Goal: Task Accomplishment & Management: Use online tool/utility

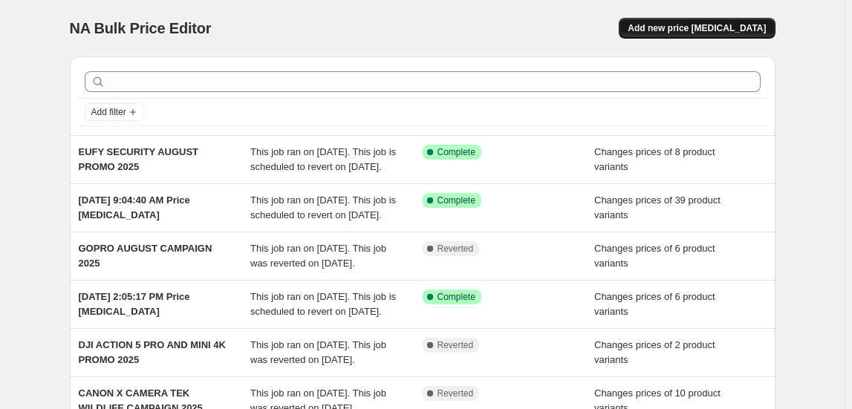
click at [745, 20] on button "Add new price [MEDICAL_DATA]" at bounding box center [697, 28] width 156 height 21
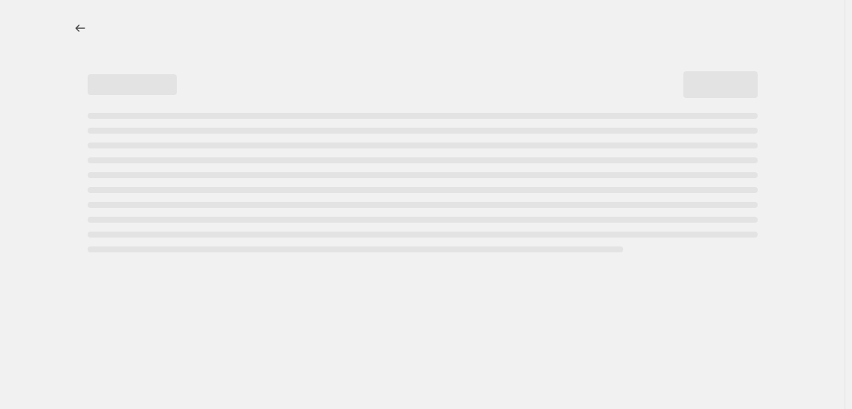
select select "percentage"
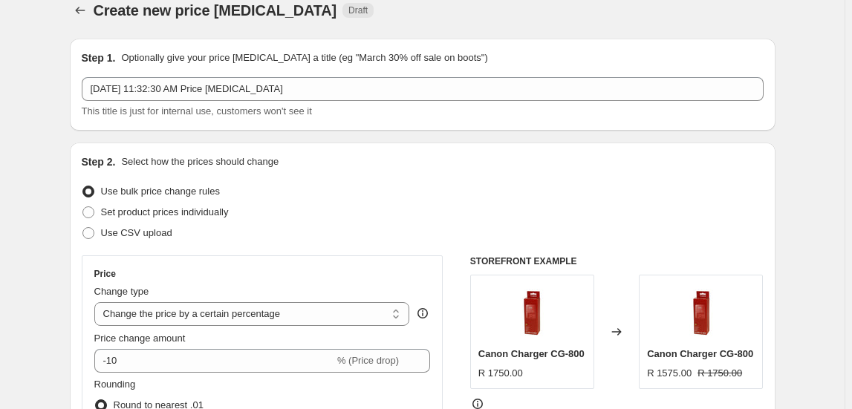
scroll to position [67, 0]
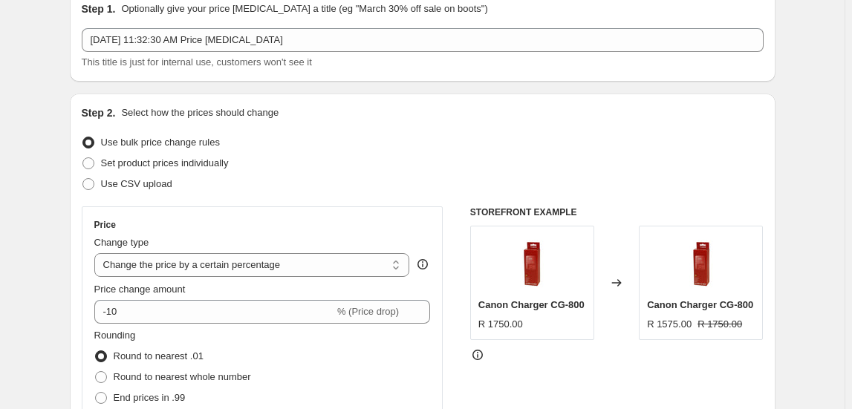
click at [276, 52] on div "[DATE] 11:32:30 AM Price [MEDICAL_DATA] This title is just for internal use, cu…" at bounding box center [423, 49] width 682 height 42
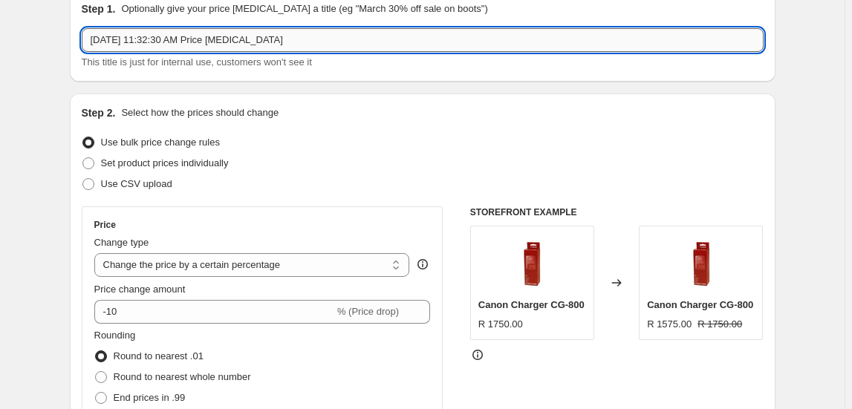
click at [280, 43] on input "[DATE] 11:32:30 AM Price [MEDICAL_DATA]" at bounding box center [423, 40] width 682 height 24
click at [280, 43] on input "Aug 19, 2025, 11:32:30 AM Price change job" at bounding box center [423, 40] width 682 height 24
click at [279, 43] on input "Aug 19, 2025, 11:32:30 AM Price change job" at bounding box center [423, 40] width 682 height 24
type input "INSTA360 AUGUST PROMO 2025"
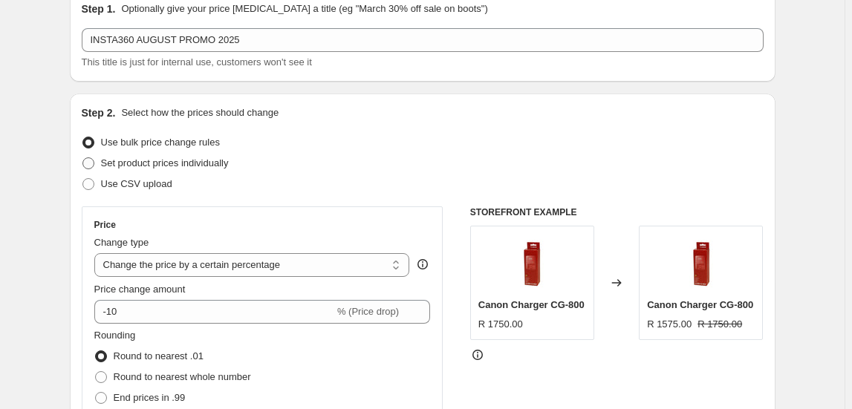
click at [180, 157] on span "Set product prices individually" at bounding box center [165, 162] width 128 height 11
click at [83, 157] on input "Set product prices individually" at bounding box center [82, 157] width 1 height 1
radio input "true"
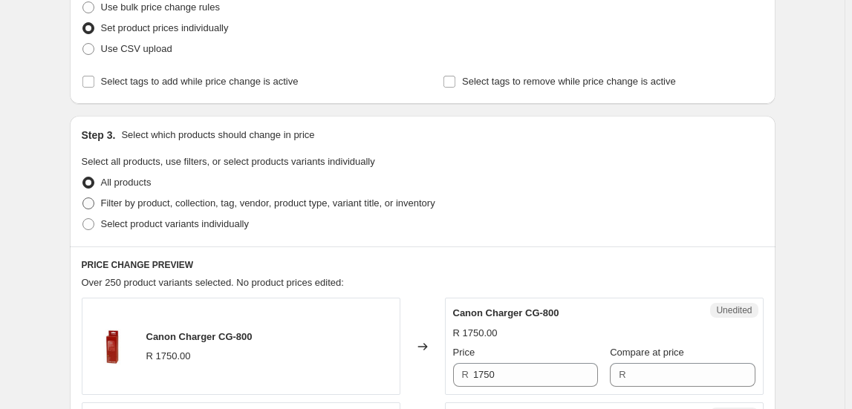
click at [221, 201] on span "Filter by product, collection, tag, vendor, product type, variant title, or inv…" at bounding box center [268, 203] width 334 height 11
click at [83, 198] on input "Filter by product, collection, tag, vendor, product type, variant title, or inv…" at bounding box center [82, 198] width 1 height 1
radio input "true"
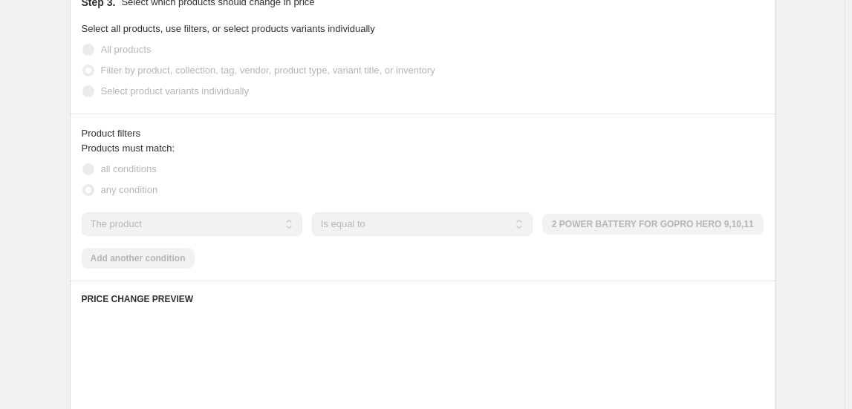
scroll to position [337, 0]
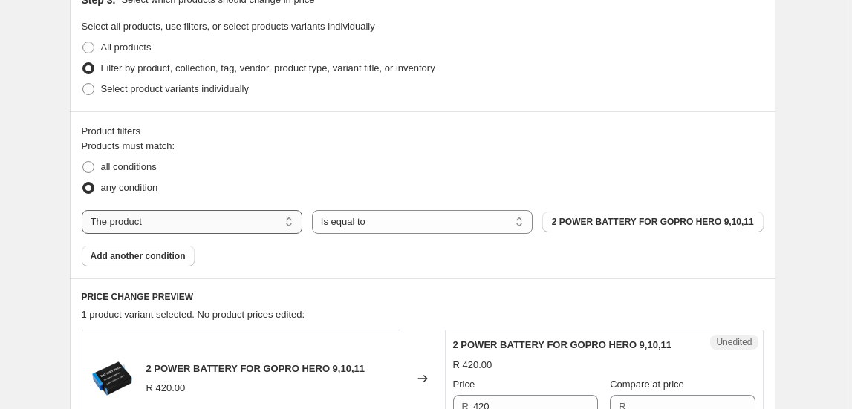
click at [156, 220] on select "The product The product's collection The product's tag The product's vendor The…" at bounding box center [192, 222] width 221 height 24
select select "collection"
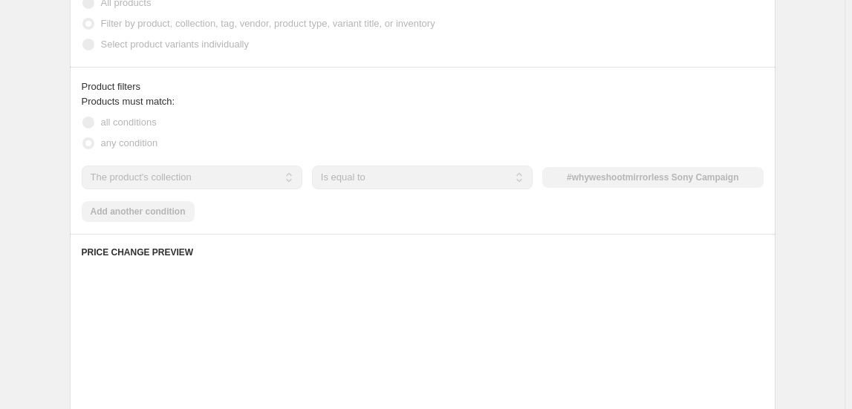
scroll to position [405, 0]
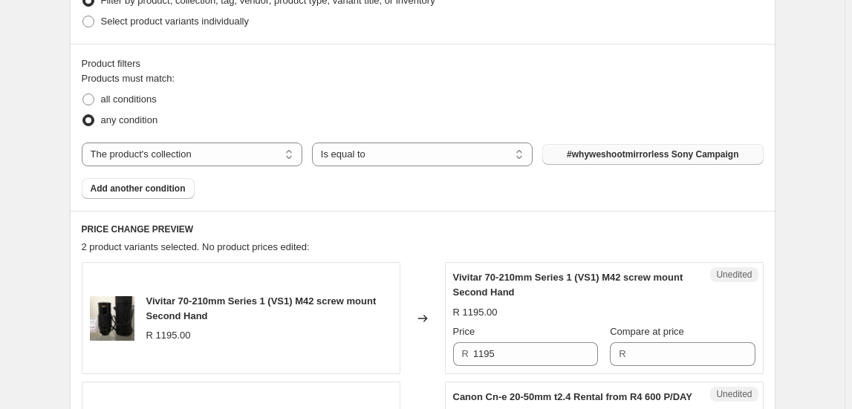
click at [603, 153] on span "#whyweshootmirrorless Sony Campaign" at bounding box center [653, 155] width 172 height 12
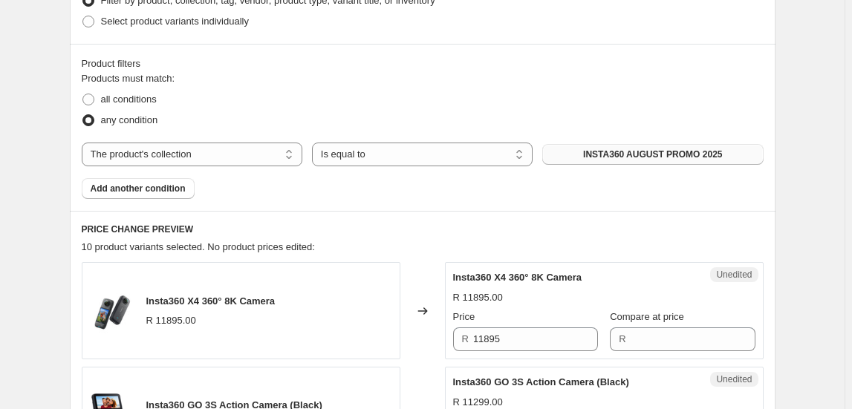
scroll to position [540, 0]
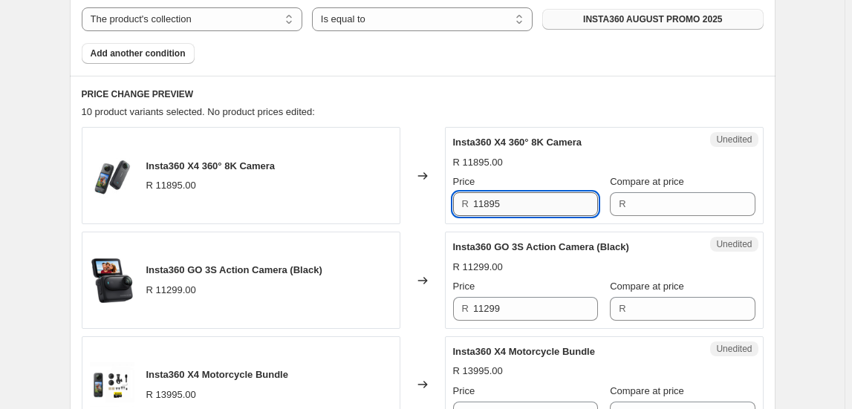
click at [496, 210] on input "11895" at bounding box center [535, 204] width 125 height 24
click at [496, 209] on input "11895" at bounding box center [535, 204] width 125 height 24
type input "11895"
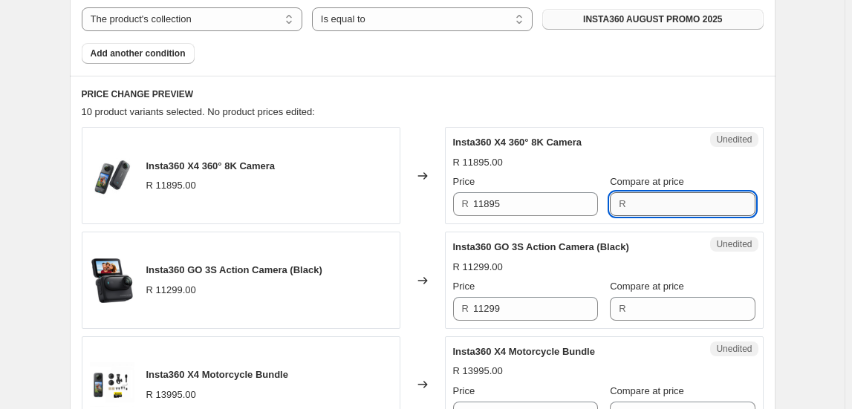
paste input "11895"
type input "11895"
click at [587, 213] on input "11895" at bounding box center [535, 204] width 125 height 24
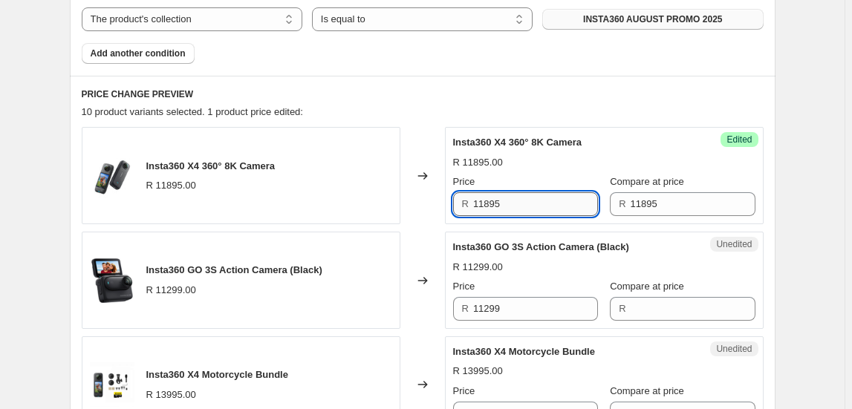
click at [587, 213] on input "11895" at bounding box center [535, 204] width 125 height 24
type input "10695"
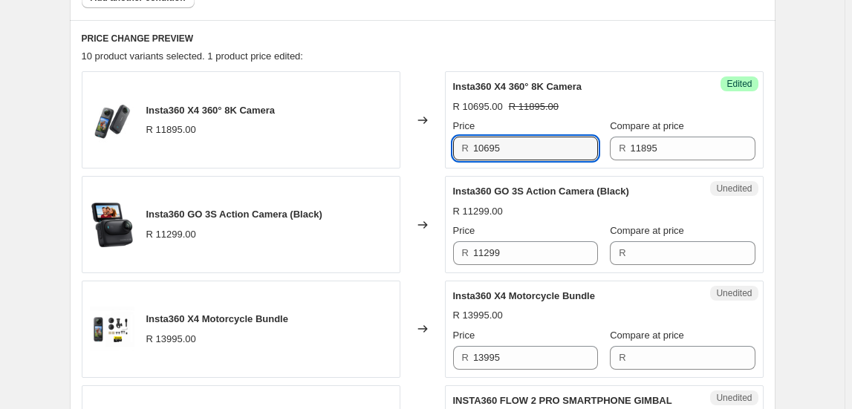
scroll to position [675, 0]
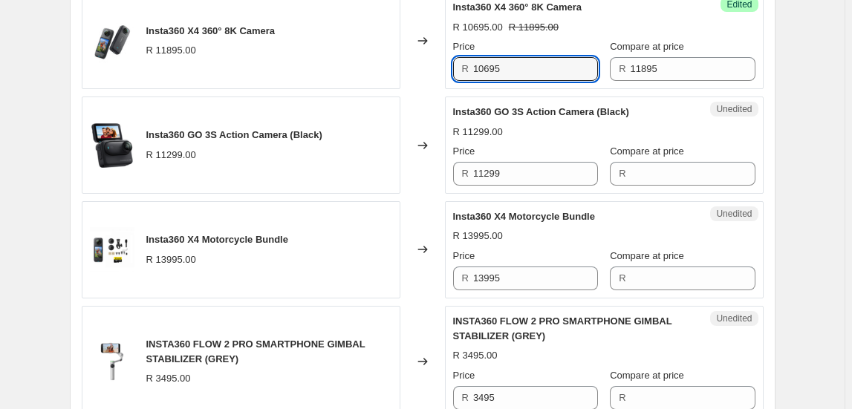
click at [298, 132] on span "Insta360 GO 3S Action Camera (Black)" at bounding box center [234, 134] width 176 height 11
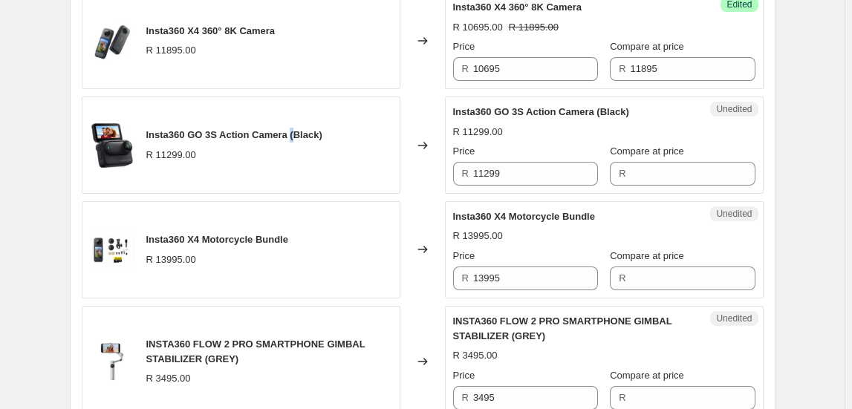
click at [298, 132] on span "Insta360 GO 3S Action Camera (Black)" at bounding box center [234, 134] width 176 height 11
copy span "Insta360 GO 3S Action Camera (Black)"
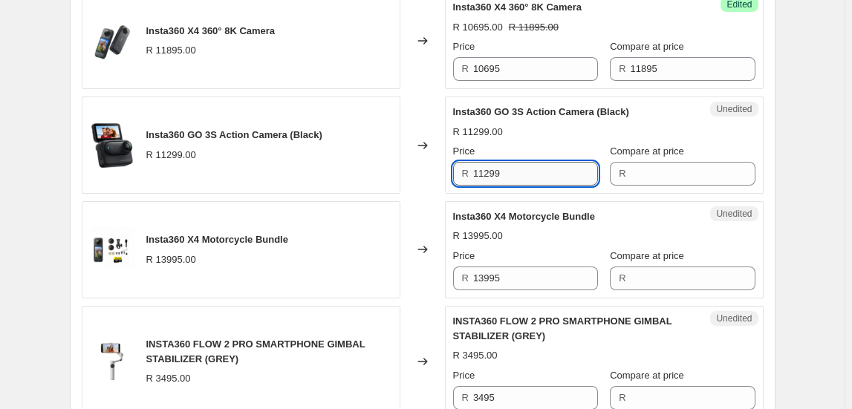
click at [521, 180] on input "11299" at bounding box center [535, 174] width 125 height 24
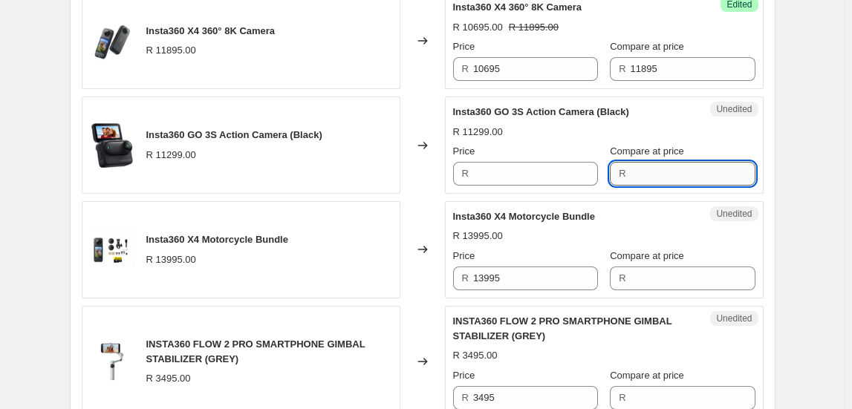
type input "11299"
paste input "11299"
type input "11299"
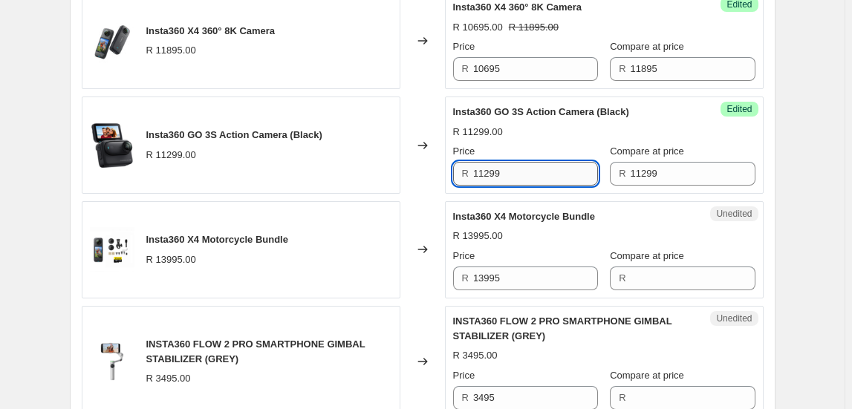
click at [518, 175] on input "11299" at bounding box center [535, 174] width 125 height 24
type input "9995"
click at [825, 234] on div "Create new price change job. This page is ready Create new price change job Dra…" at bounding box center [422, 330] width 844 height 2010
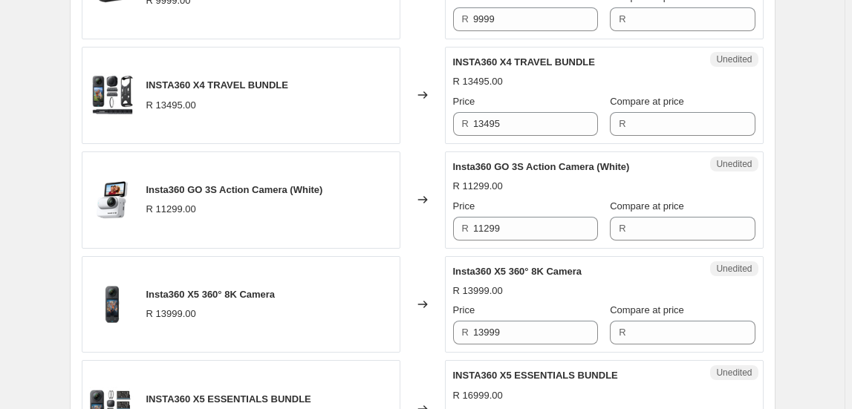
scroll to position [1283, 0]
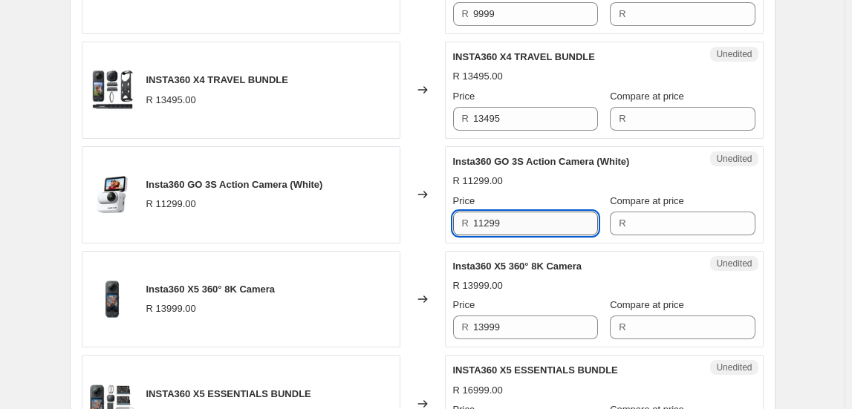
click at [505, 214] on input "11299" at bounding box center [535, 224] width 125 height 24
type input "11299"
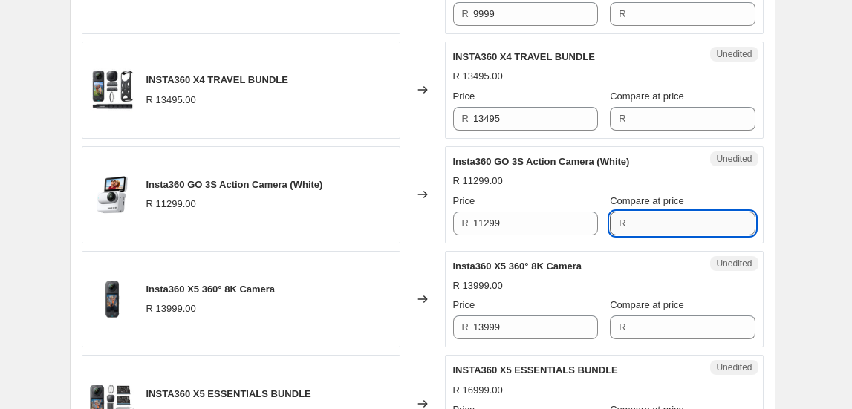
paste input "11299"
type input "11299"
click at [548, 221] on input "11299" at bounding box center [535, 224] width 125 height 24
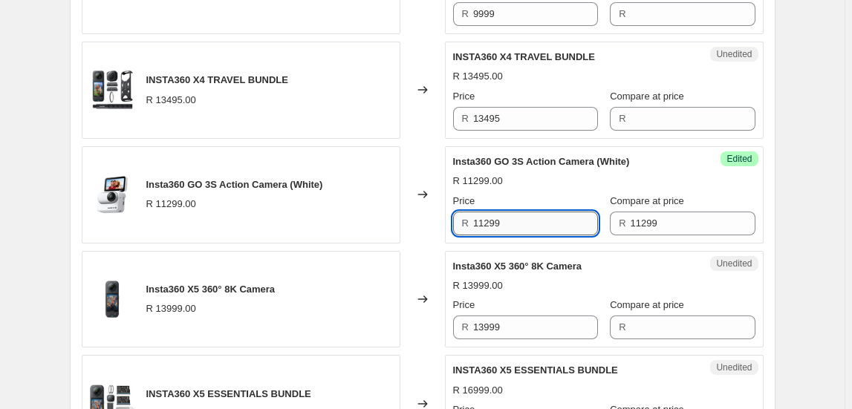
click at [548, 221] on input "11299" at bounding box center [535, 224] width 125 height 24
type input "9995"
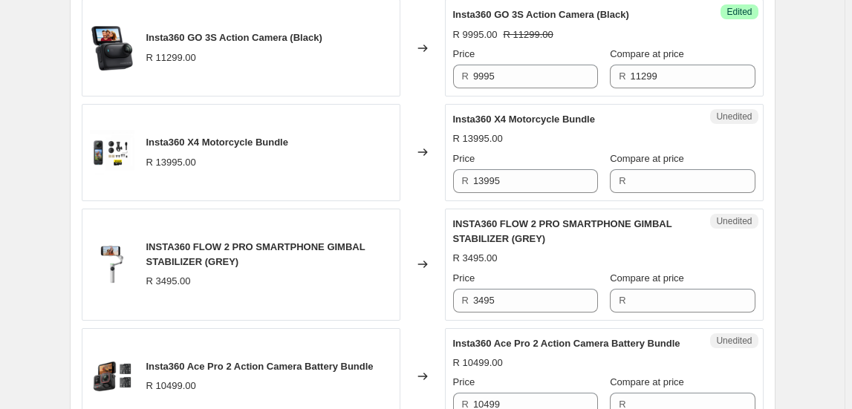
scroll to position [743, 0]
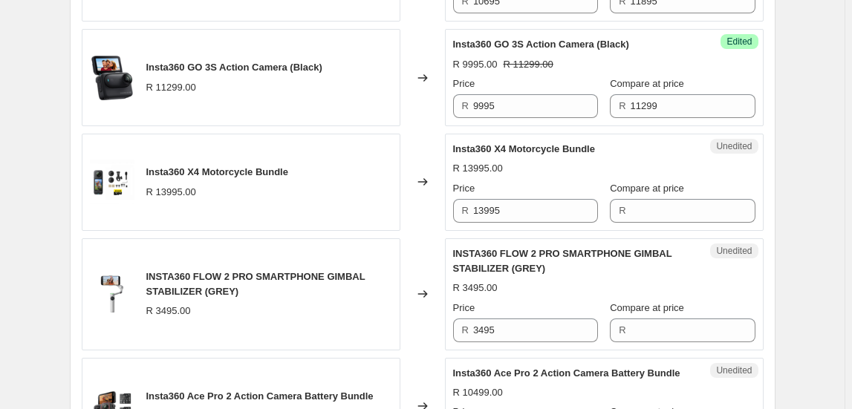
click at [186, 179] on div "Insta360 X4 Motorcycle Bundle R 13995.00" at bounding box center [217, 182] width 142 height 34
click at [194, 174] on span "Insta360 X4 Motorcycle Bundle" at bounding box center [217, 171] width 142 height 11
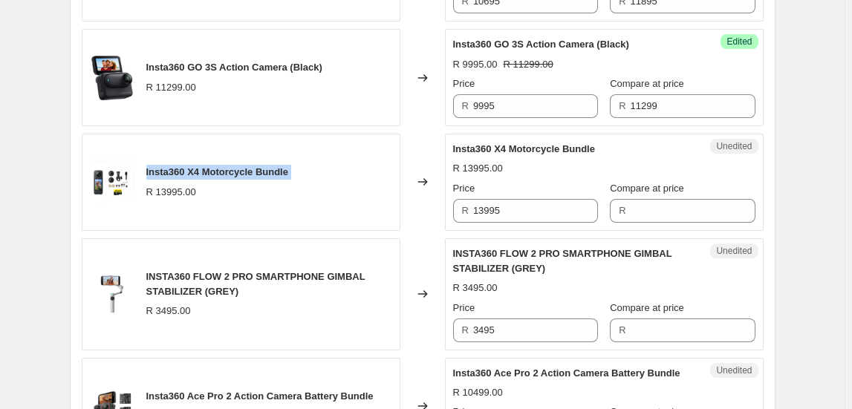
click at [194, 174] on span "Insta360 X4 Motorcycle Bundle" at bounding box center [217, 171] width 142 height 11
copy span "Insta360 X4 Motorcycle Bundle"
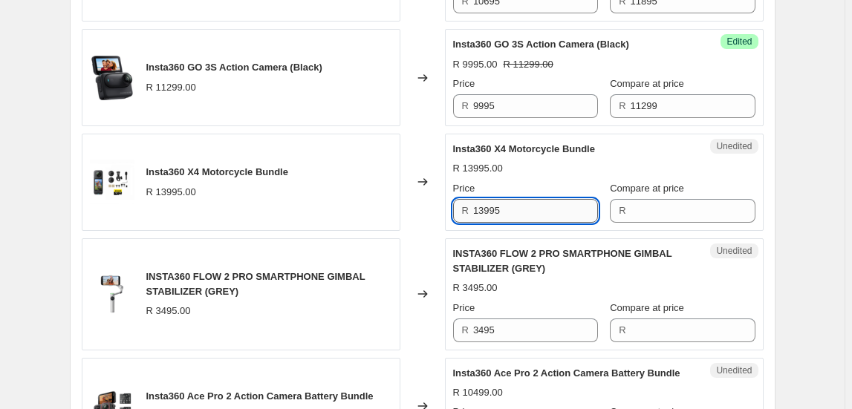
click at [521, 203] on input "13995" at bounding box center [535, 211] width 125 height 24
click at [520, 203] on input "13995" at bounding box center [535, 211] width 125 height 24
type input "13995"
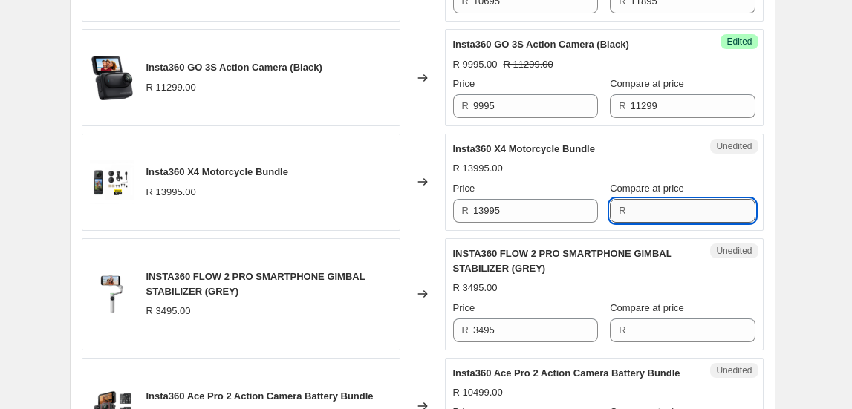
paste input "13995"
type input "13995"
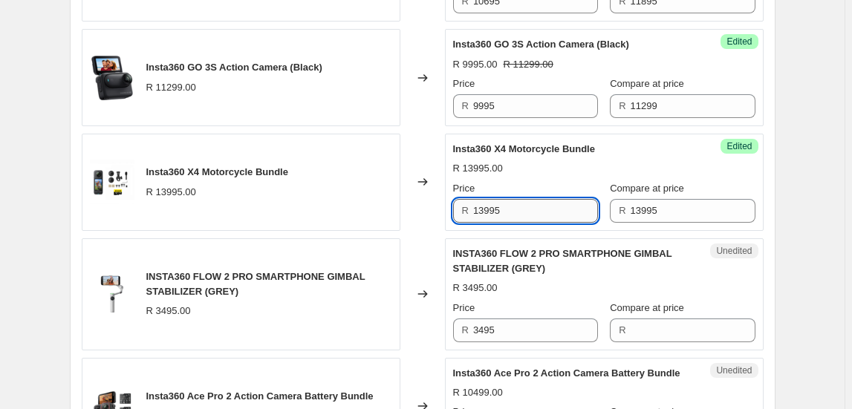
click at [525, 210] on input "13995" at bounding box center [535, 211] width 125 height 24
type input "12695"
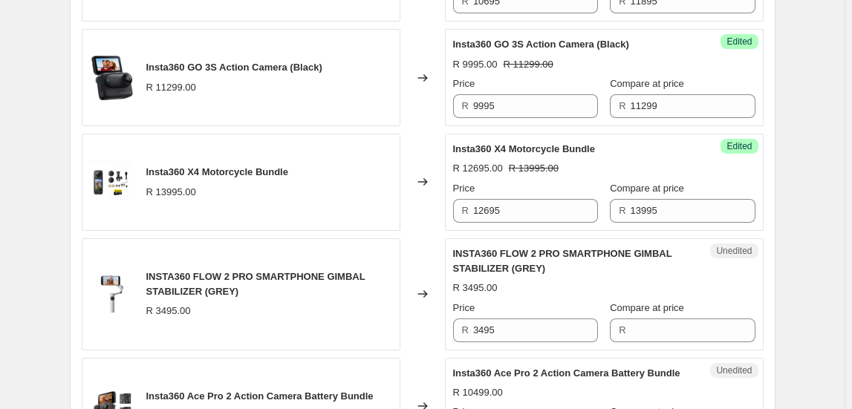
click at [804, 244] on div "Create new price change job. This page is ready Create new price change job Dra…" at bounding box center [422, 262] width 844 height 2010
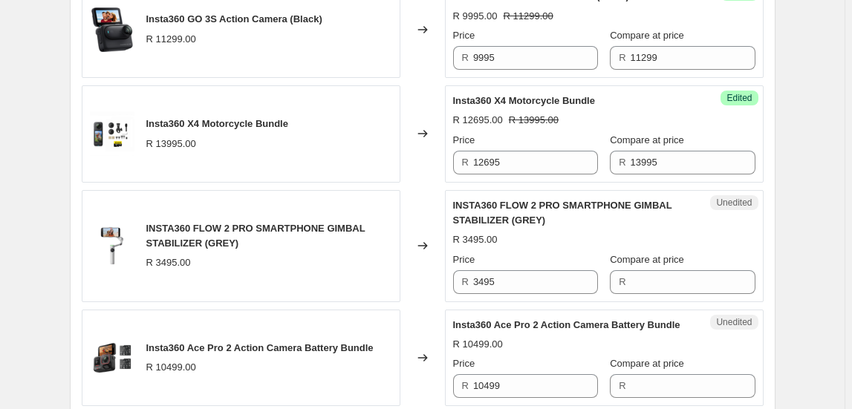
scroll to position [877, 0]
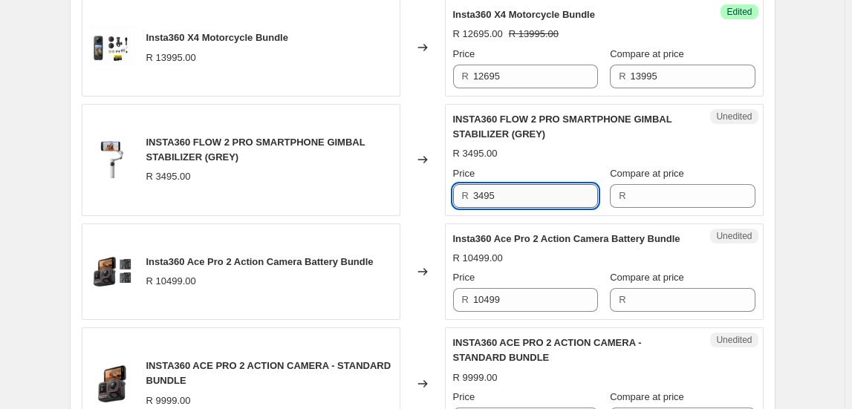
click at [523, 201] on input "3495" at bounding box center [535, 196] width 125 height 24
click at [522, 201] on input "3495" at bounding box center [535, 196] width 125 height 24
type input "3495"
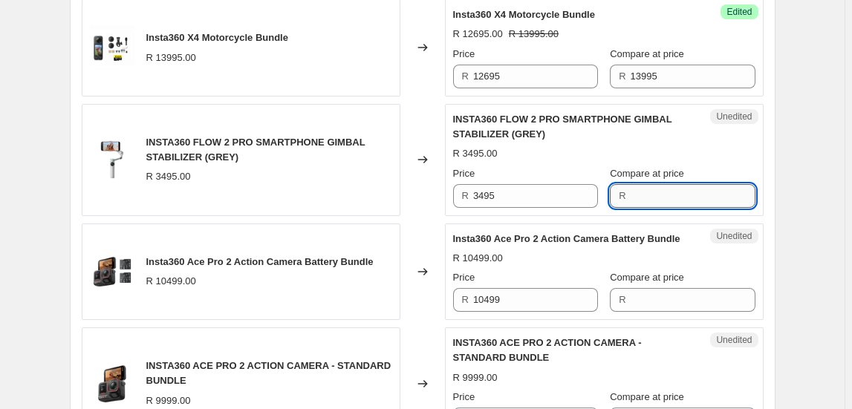
paste input "3495"
type input "3495"
click at [521, 224] on div "Unedited Insta360 Ace Pro 2 Action Camera Battery Bundle R 10499.00 Price R 104…" at bounding box center [604, 272] width 319 height 97
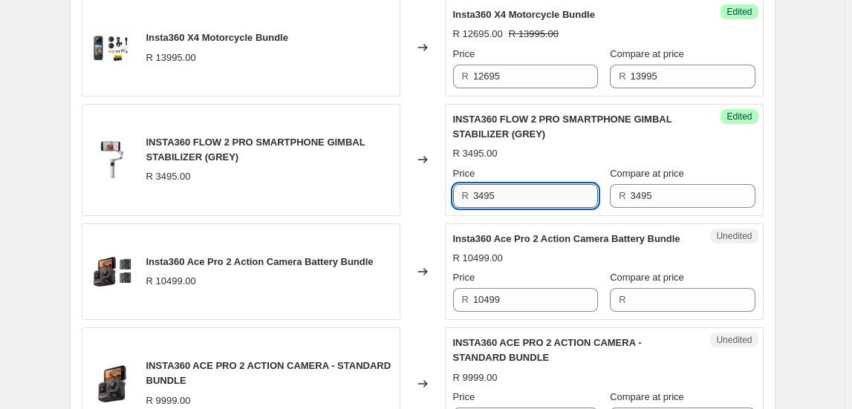
click at [524, 191] on input "3495" at bounding box center [535, 196] width 125 height 24
type input "2995"
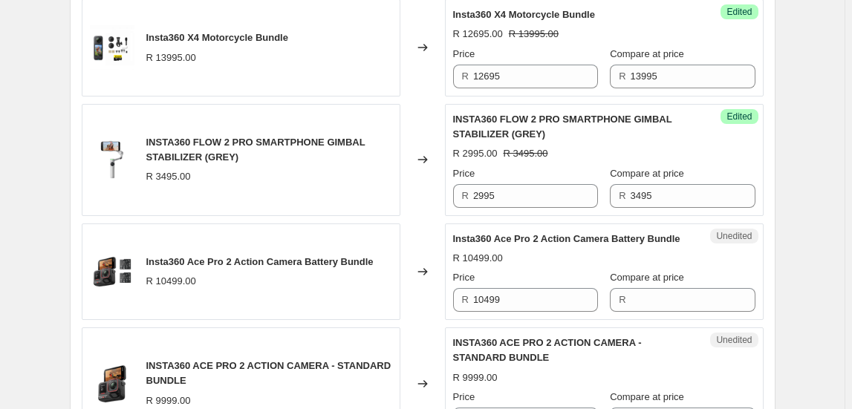
click at [793, 260] on div "Create new price change job. This page is ready Create new price change job Dra…" at bounding box center [422, 128] width 741 height 2010
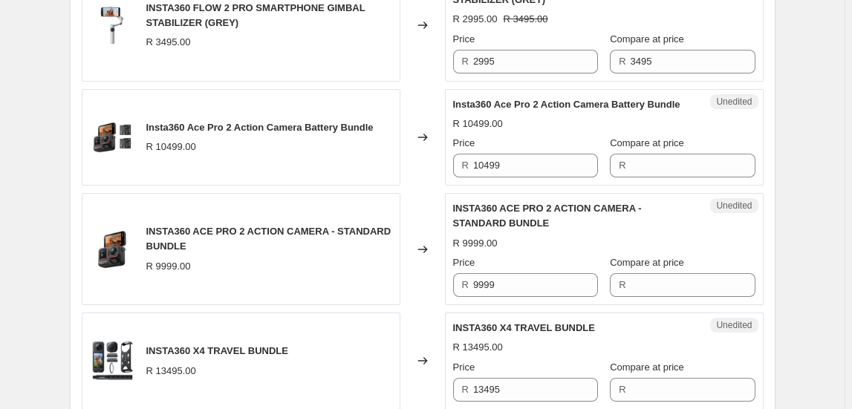
scroll to position [1012, 0]
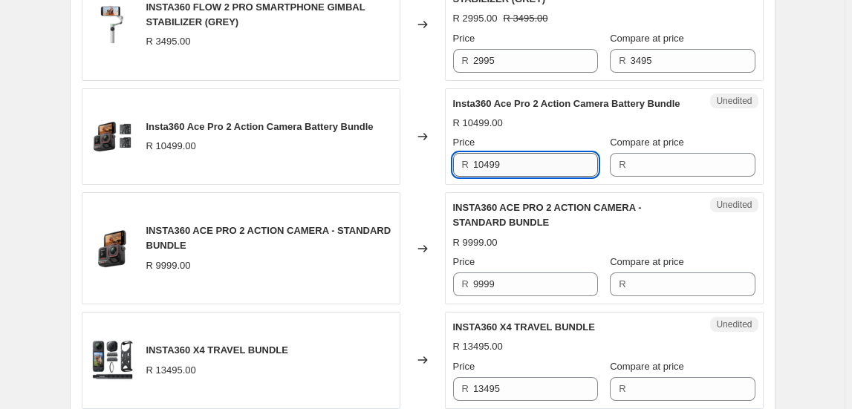
click at [534, 162] on input "10499" at bounding box center [535, 165] width 125 height 24
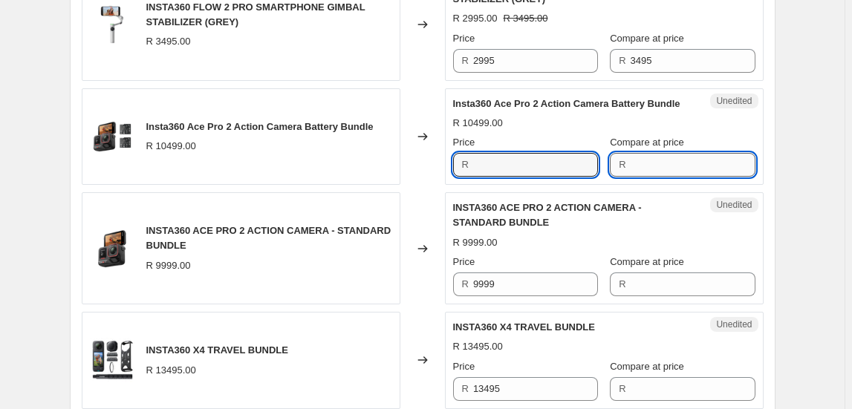
type input "10499"
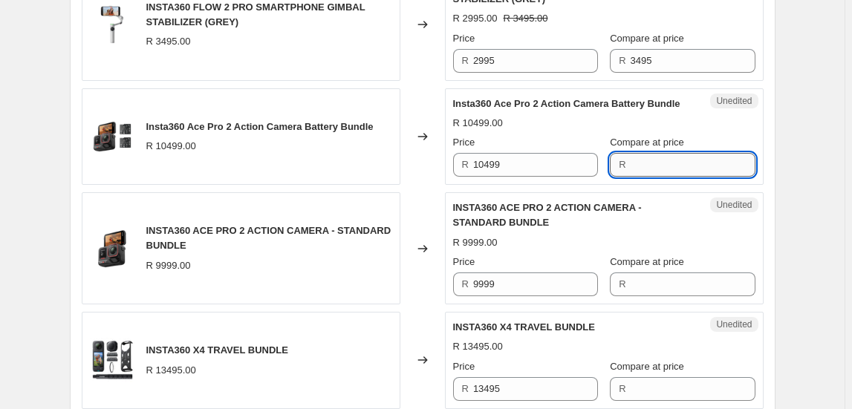
paste input "10499"
type input "10499"
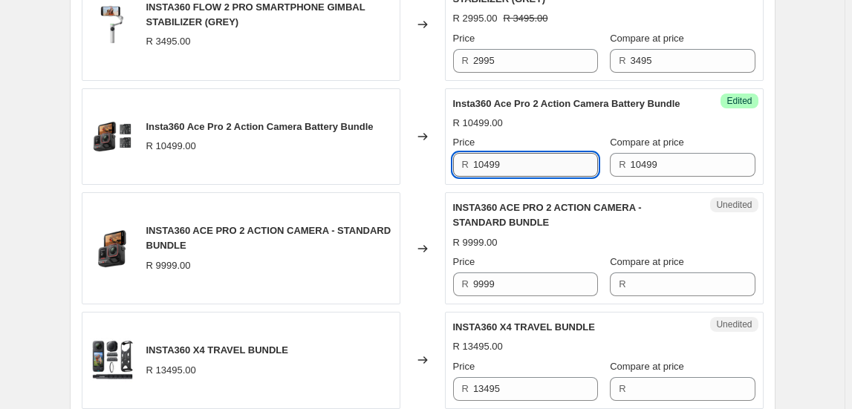
click at [566, 166] on input "10499" at bounding box center [535, 165] width 125 height 24
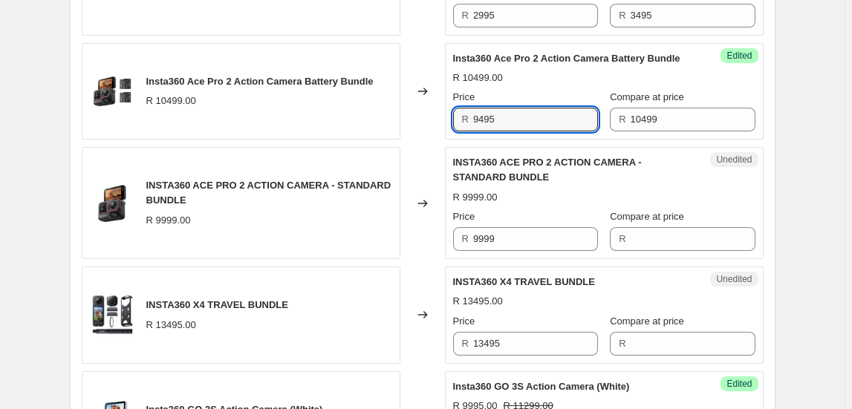
scroll to position [1147, 0]
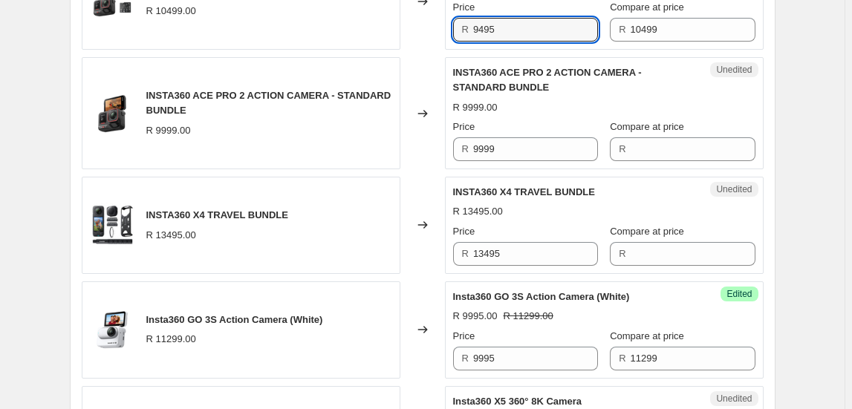
type input "9495"
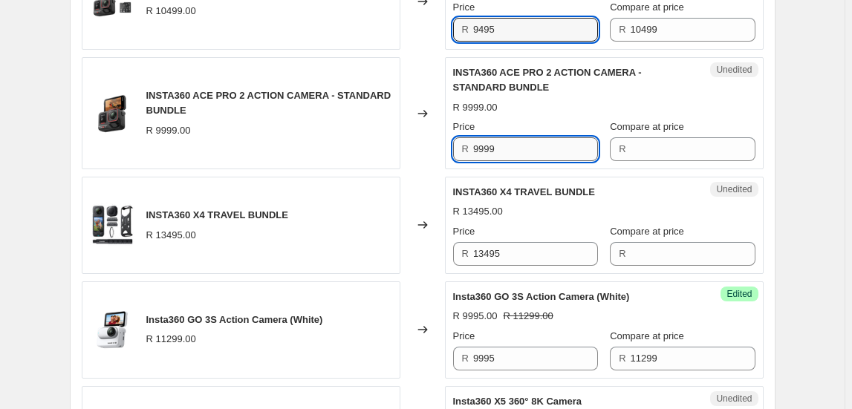
click at [510, 151] on input "9999" at bounding box center [535, 149] width 125 height 24
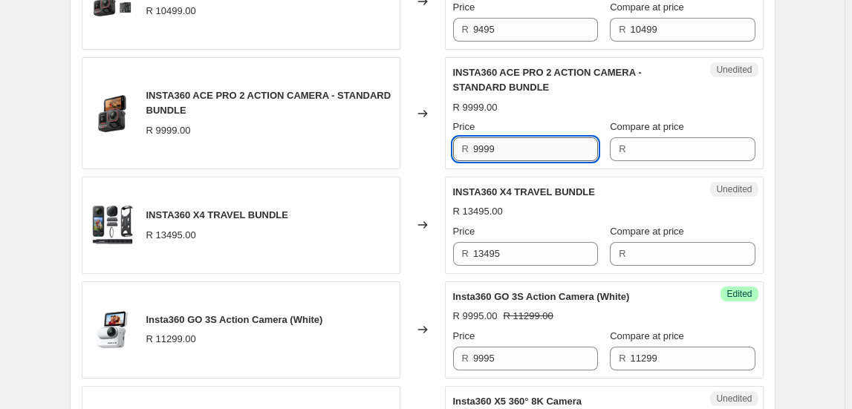
click at [510, 151] on input "9999" at bounding box center [535, 149] width 125 height 24
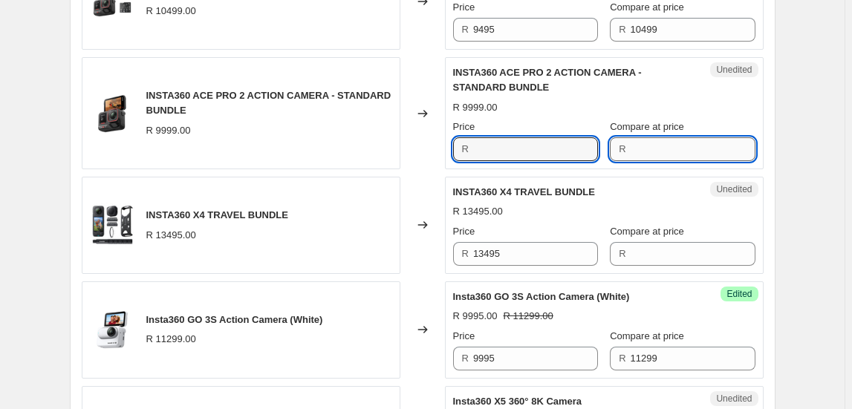
type input "9999"
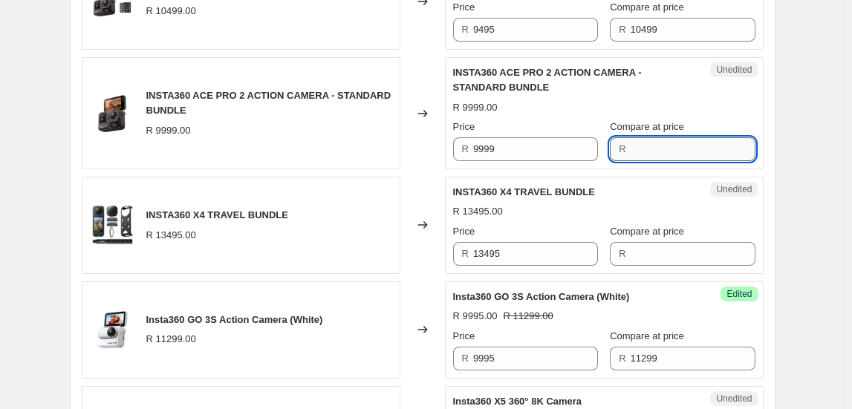
paste input "9999"
type input "9999"
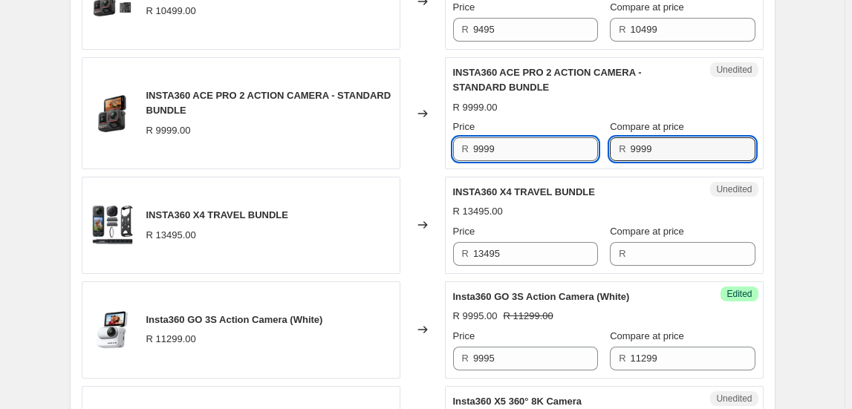
click at [554, 138] on input "9999" at bounding box center [535, 149] width 125 height 24
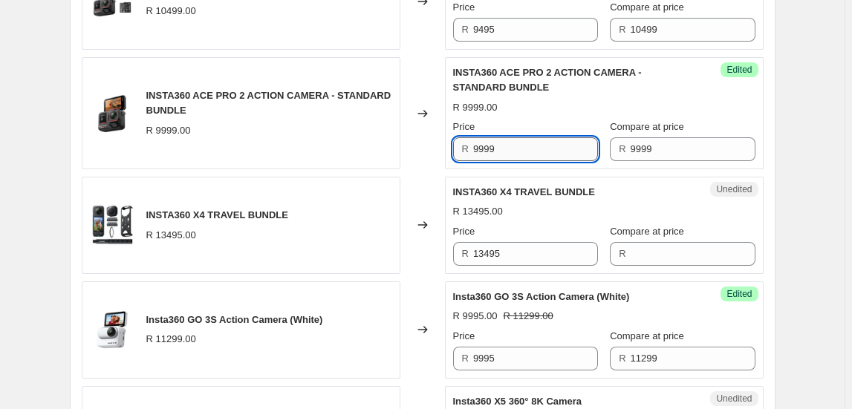
click at [554, 138] on input "9999" at bounding box center [535, 149] width 125 height 24
type input "8995"
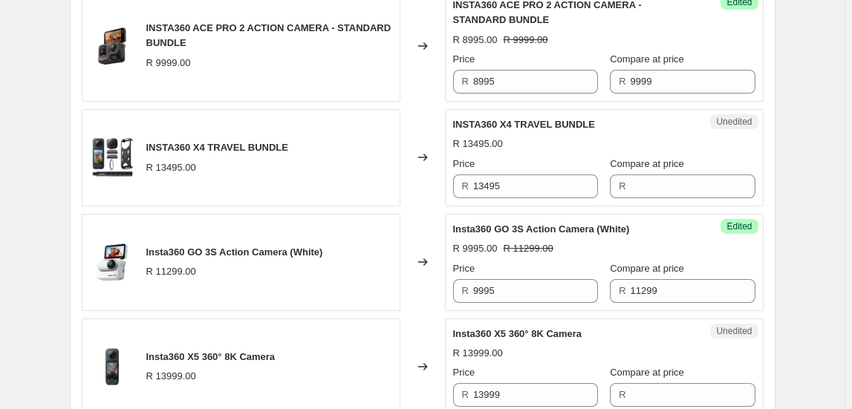
scroll to position [1283, 0]
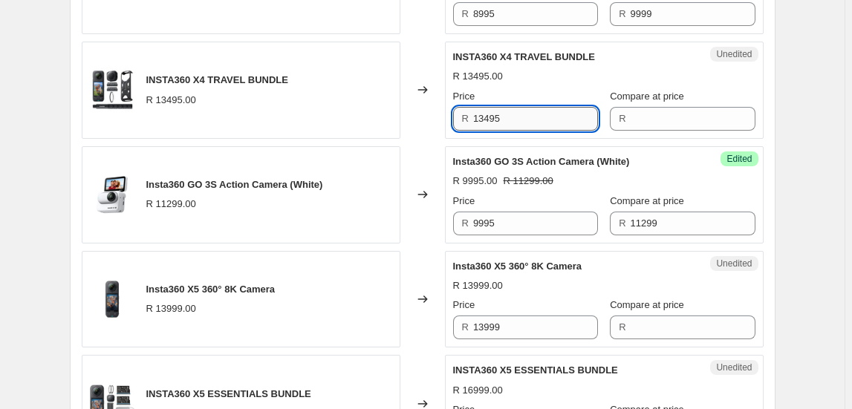
click at [512, 112] on input "13495" at bounding box center [535, 119] width 125 height 24
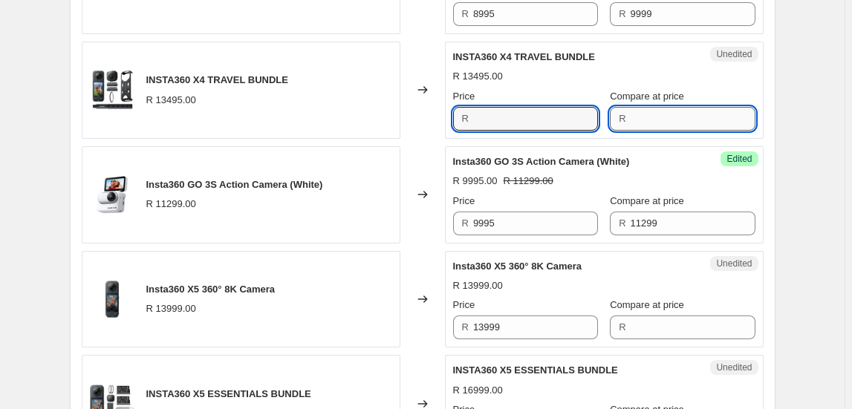
type input "13495"
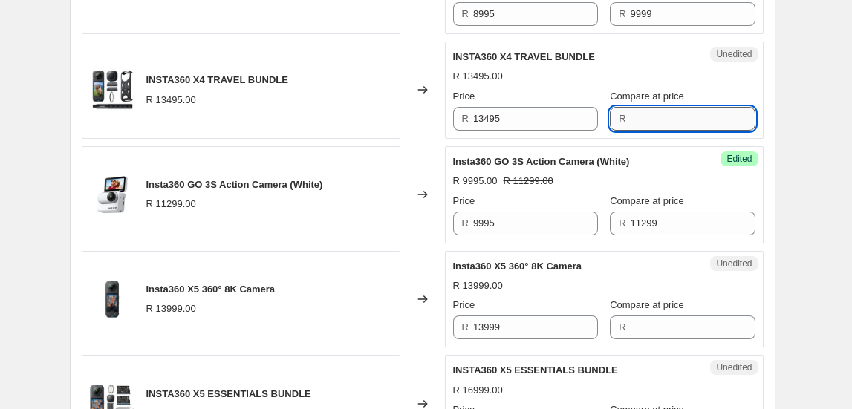
paste input "13495"
type input "13495"
click at [524, 94] on div "Price" at bounding box center [525, 96] width 145 height 15
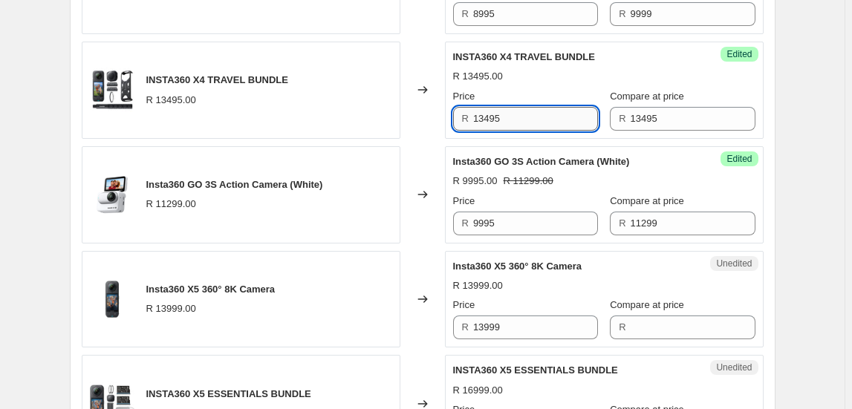
click at [521, 109] on input "13495" at bounding box center [535, 119] width 125 height 24
click at [521, 110] on input "13495" at bounding box center [535, 119] width 125 height 24
type input "12195"
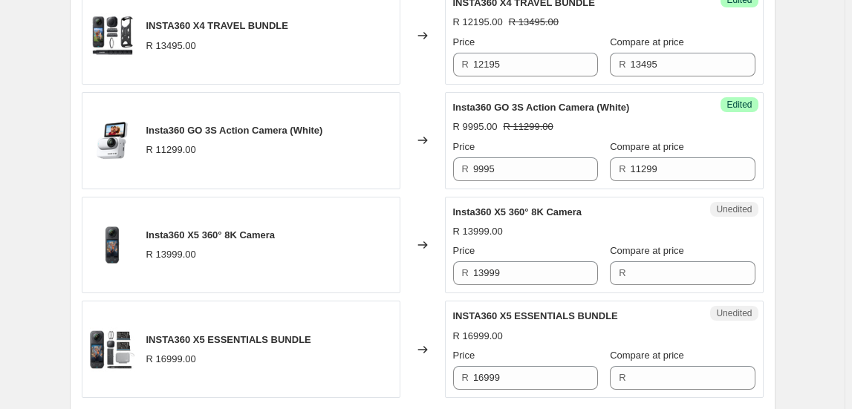
scroll to position [1418, 0]
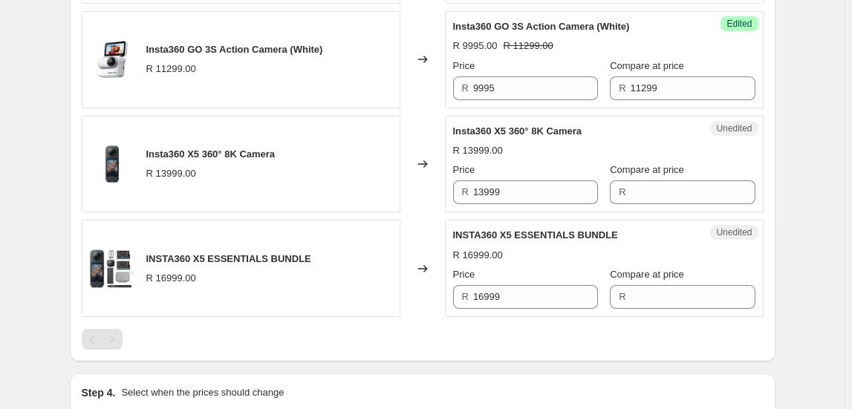
click at [489, 204] on div "Unedited Insta360 X5 360° 8K Camera R 13999.00 Price R 13999 Compare at price R" at bounding box center [604, 164] width 319 height 97
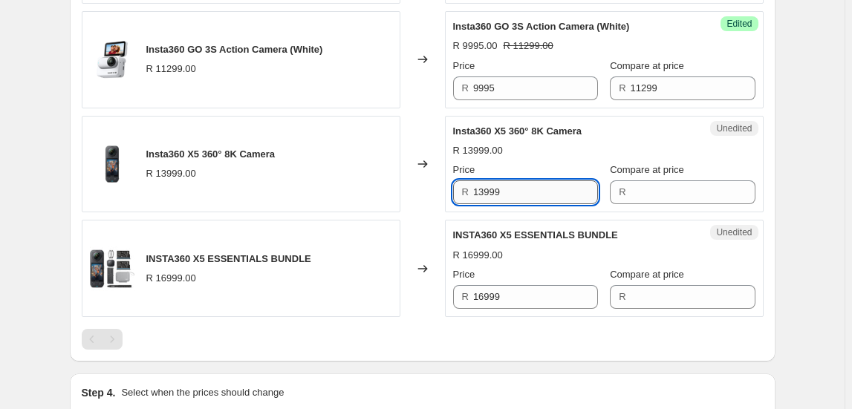
click at [492, 192] on input "13999" at bounding box center [535, 192] width 125 height 24
type input "13999"
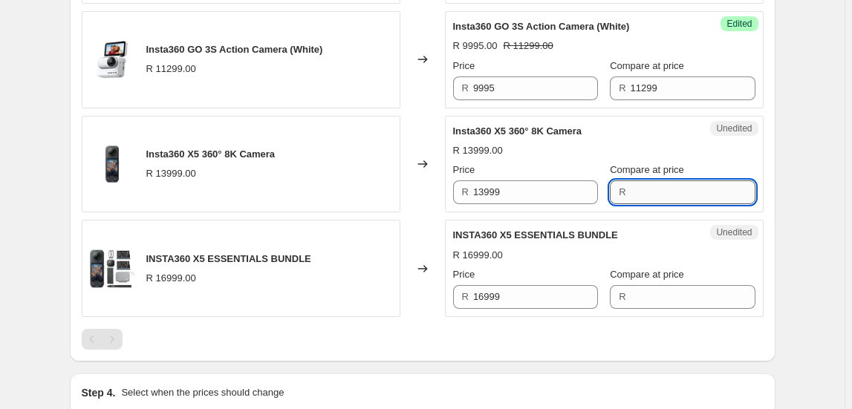
drag, startPoint x: 655, startPoint y: 171, endPoint x: 661, endPoint y: 180, distance: 11.3
paste input "13999"
type input "13999"
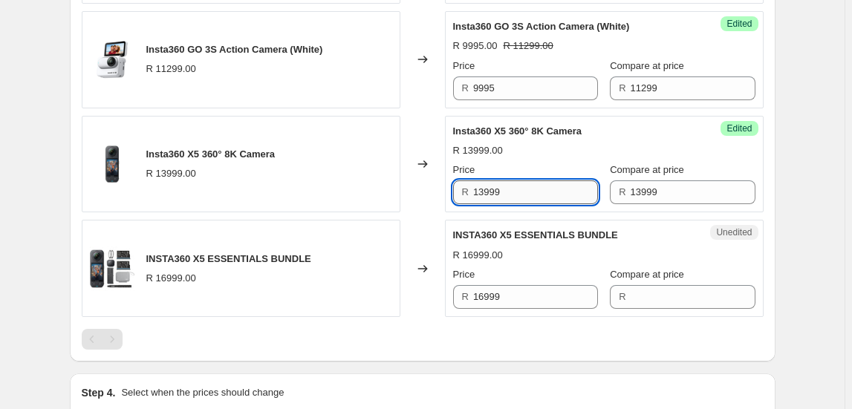
click at [539, 195] on input "13999" at bounding box center [535, 192] width 125 height 24
type input "12995"
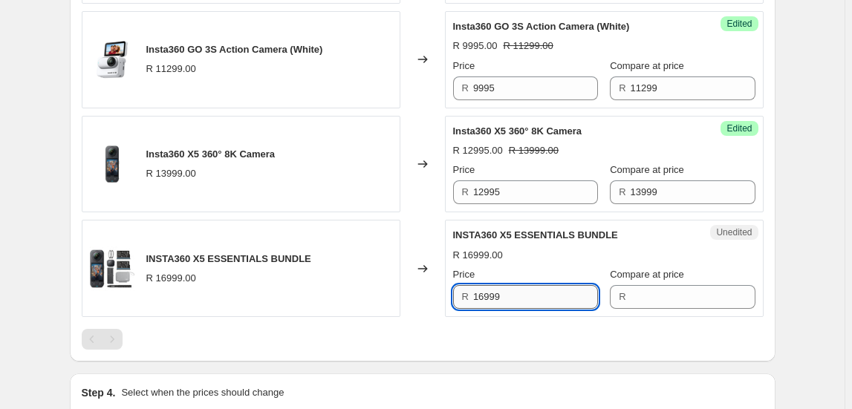
click at [503, 285] on input "16999" at bounding box center [535, 297] width 125 height 24
click at [501, 285] on input "16999" at bounding box center [535, 297] width 125 height 24
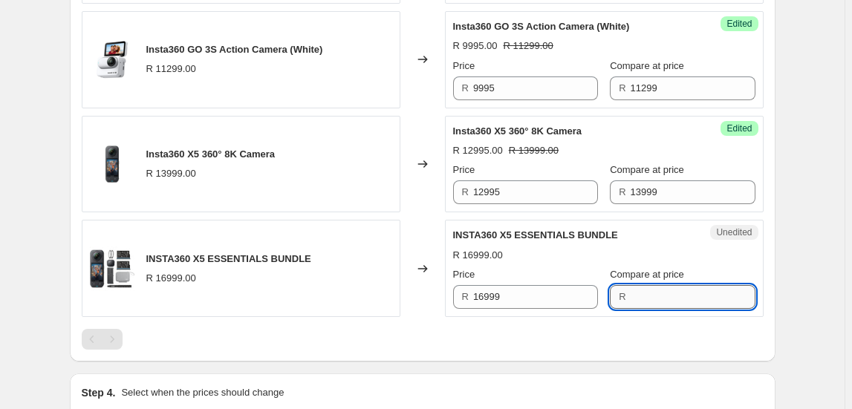
drag, startPoint x: 683, startPoint y: 305, endPoint x: 709, endPoint y: 291, distance: 28.9
paste input "16999"
type input "16999"
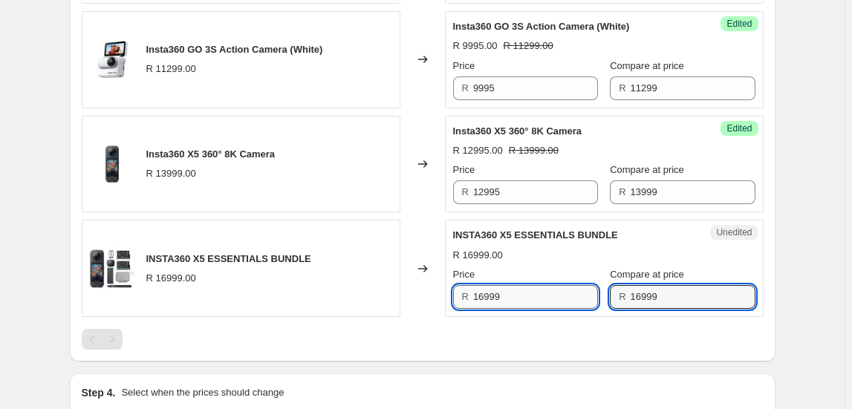
click at [538, 301] on input "16999" at bounding box center [535, 297] width 125 height 24
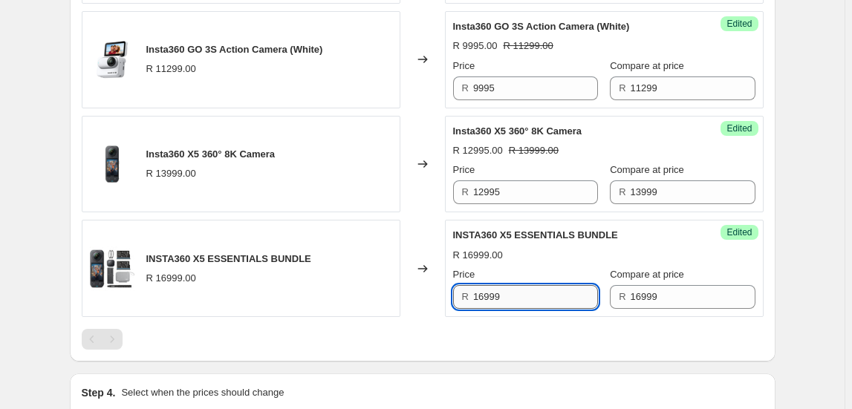
click at [538, 301] on input "16999" at bounding box center [535, 297] width 125 height 24
type input "15995"
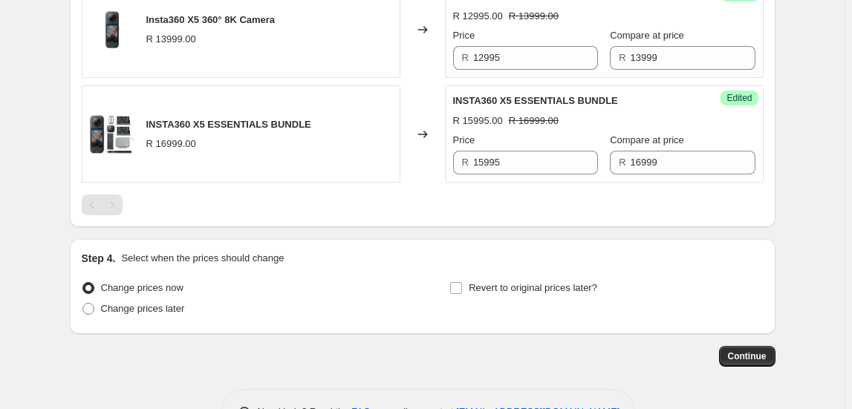
scroll to position [1595, 0]
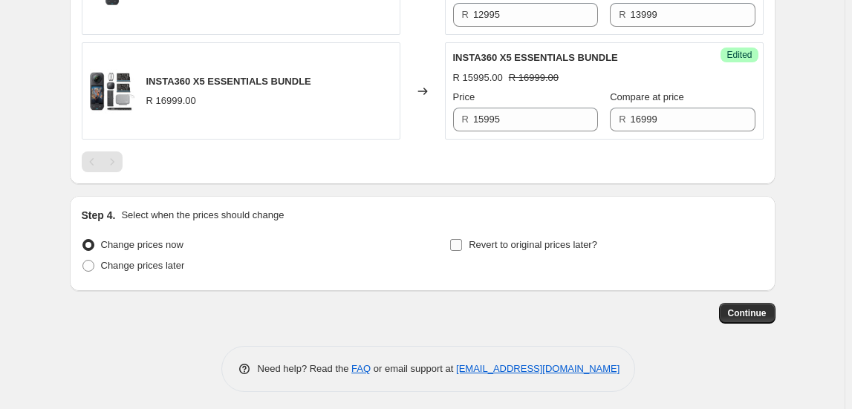
click at [509, 239] on span "Revert to original prices later?" at bounding box center [533, 244] width 128 height 11
click at [462, 239] on input "Revert to original prices later?" at bounding box center [456, 245] width 12 height 12
checkbox input "true"
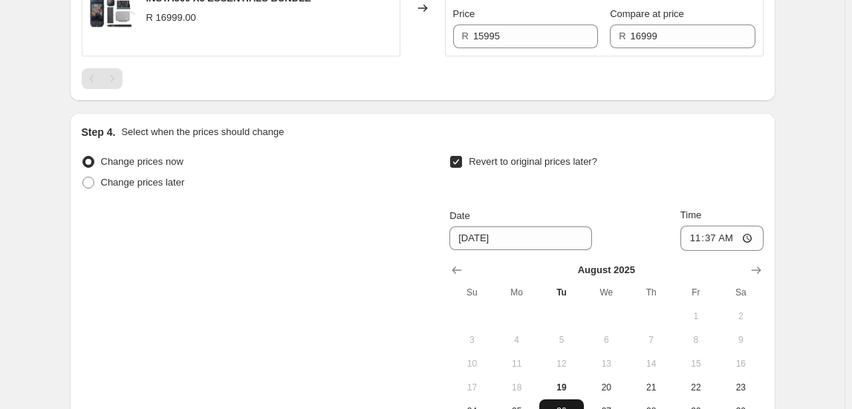
scroll to position [1798, 0]
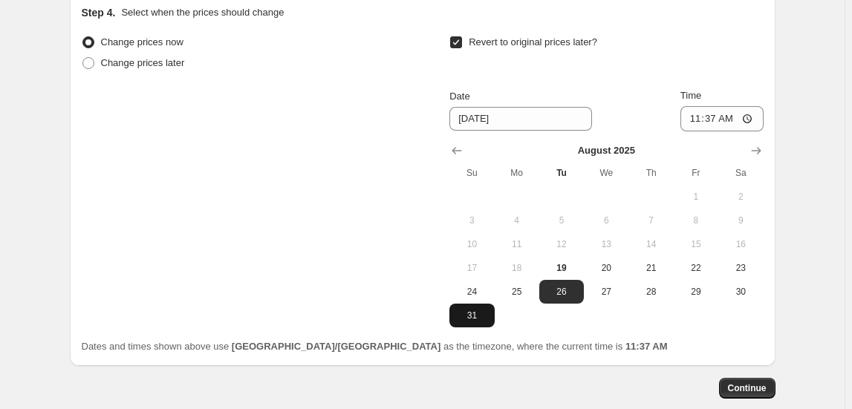
click at [461, 313] on span "31" at bounding box center [471, 316] width 33 height 12
type input "8/31/2025"
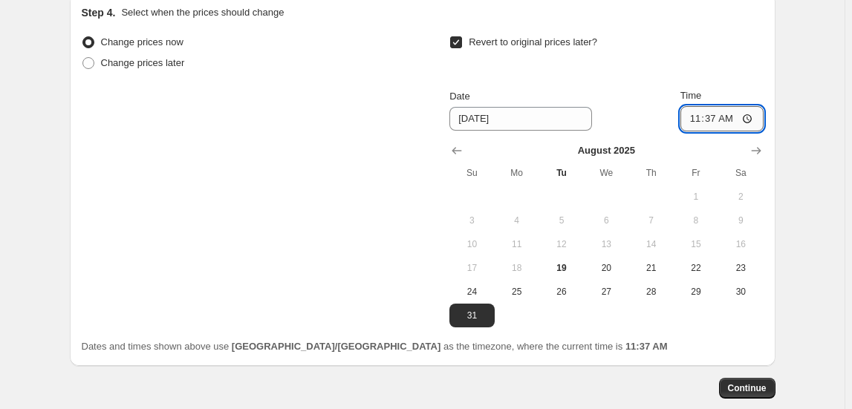
click at [693, 114] on input "11:37" at bounding box center [721, 118] width 83 height 25
type input "23:50"
click at [772, 379] on button "Continue" at bounding box center [747, 388] width 56 height 21
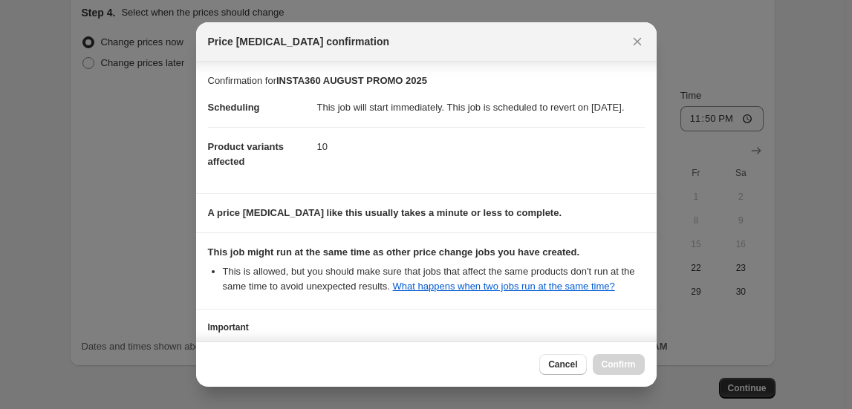
scroll to position [150, 0]
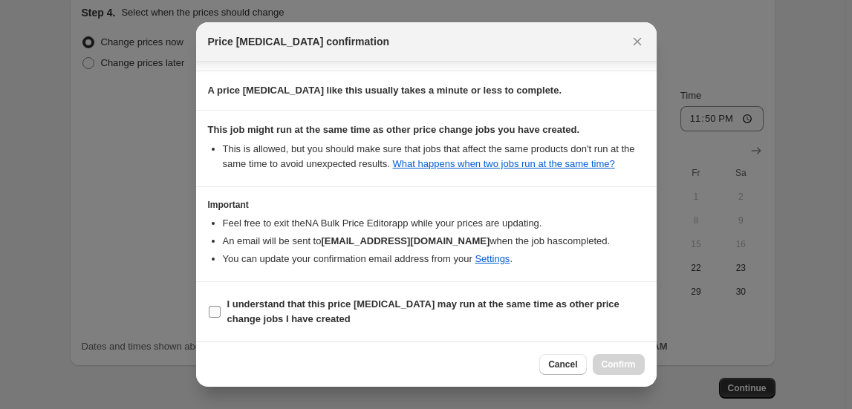
click at [297, 319] on b "I understand that this price change job may run at the same time as other price…" at bounding box center [423, 312] width 392 height 26
click at [221, 318] on input "I understand that this price change job may run at the same time as other price…" at bounding box center [215, 312] width 12 height 12
checkbox input "true"
click at [611, 361] on span "Confirm" at bounding box center [619, 365] width 34 height 12
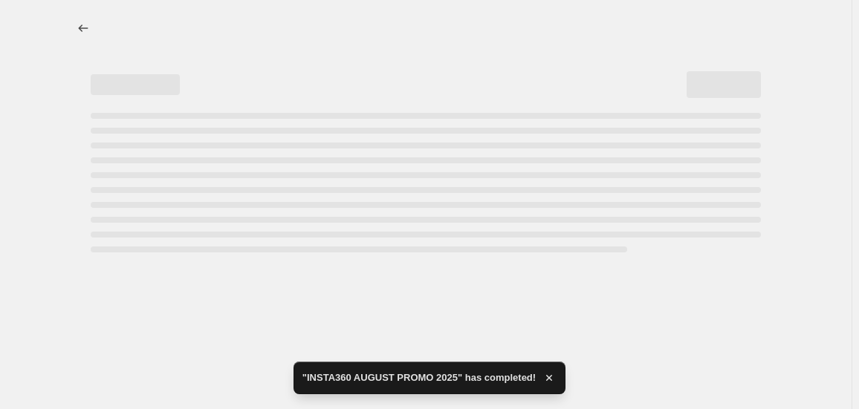
select select "collection"
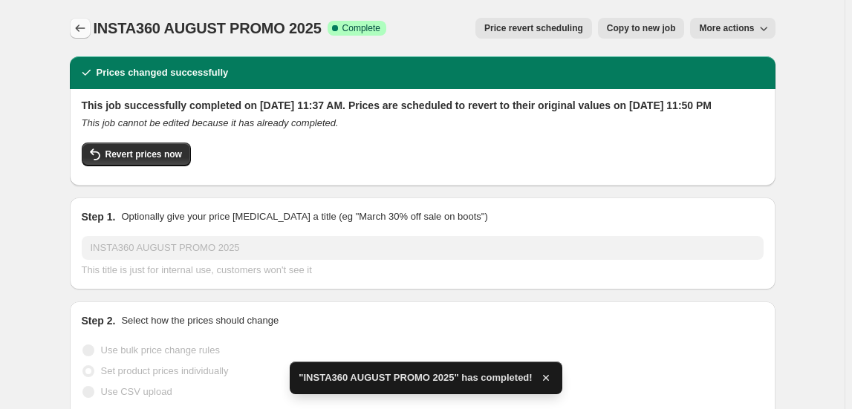
click at [81, 31] on icon "Price change jobs" at bounding box center [80, 28] width 15 height 15
